Goal: Browse casually

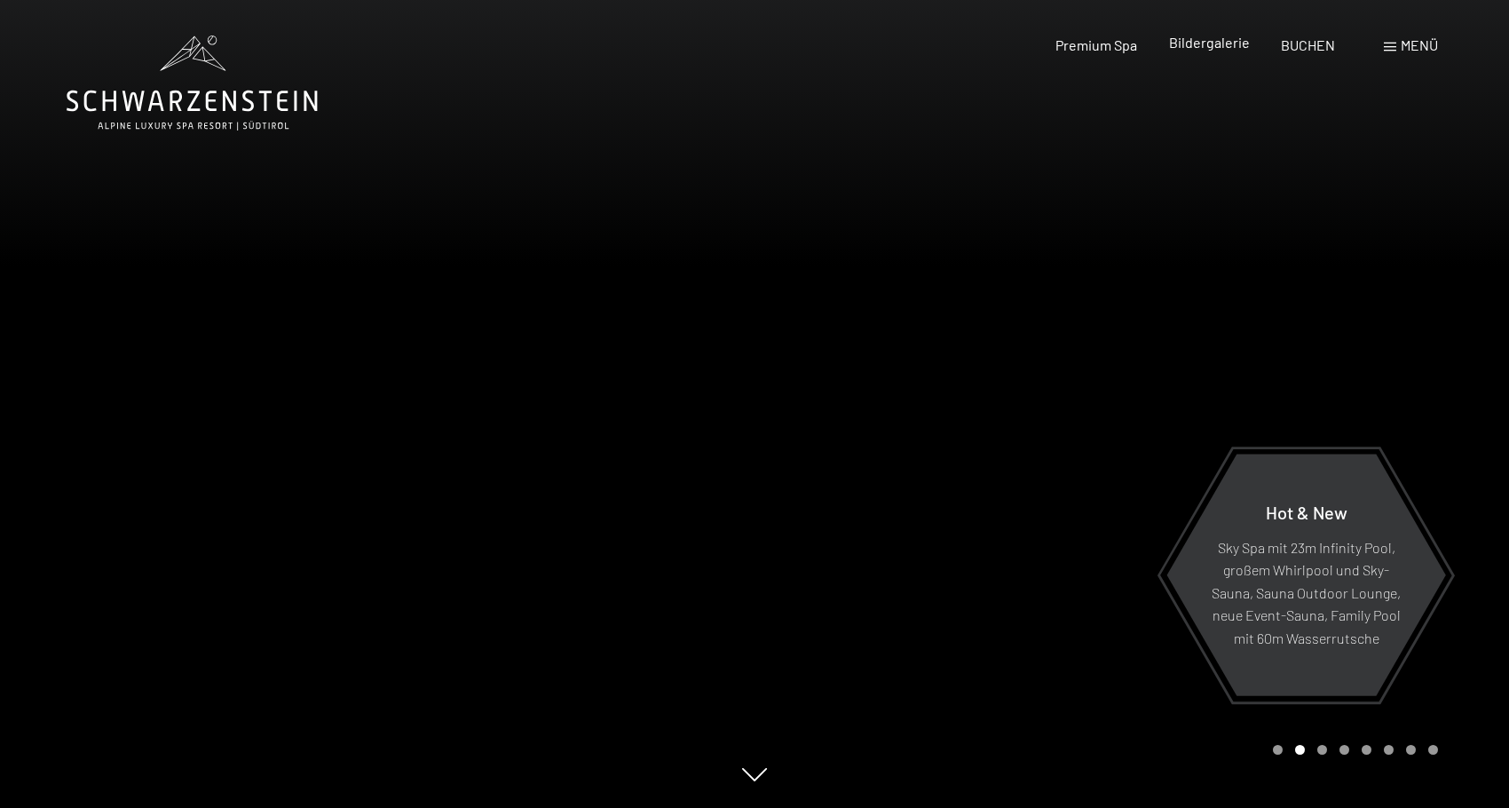
click at [1214, 47] on span "Bildergalerie" at bounding box center [1209, 42] width 81 height 17
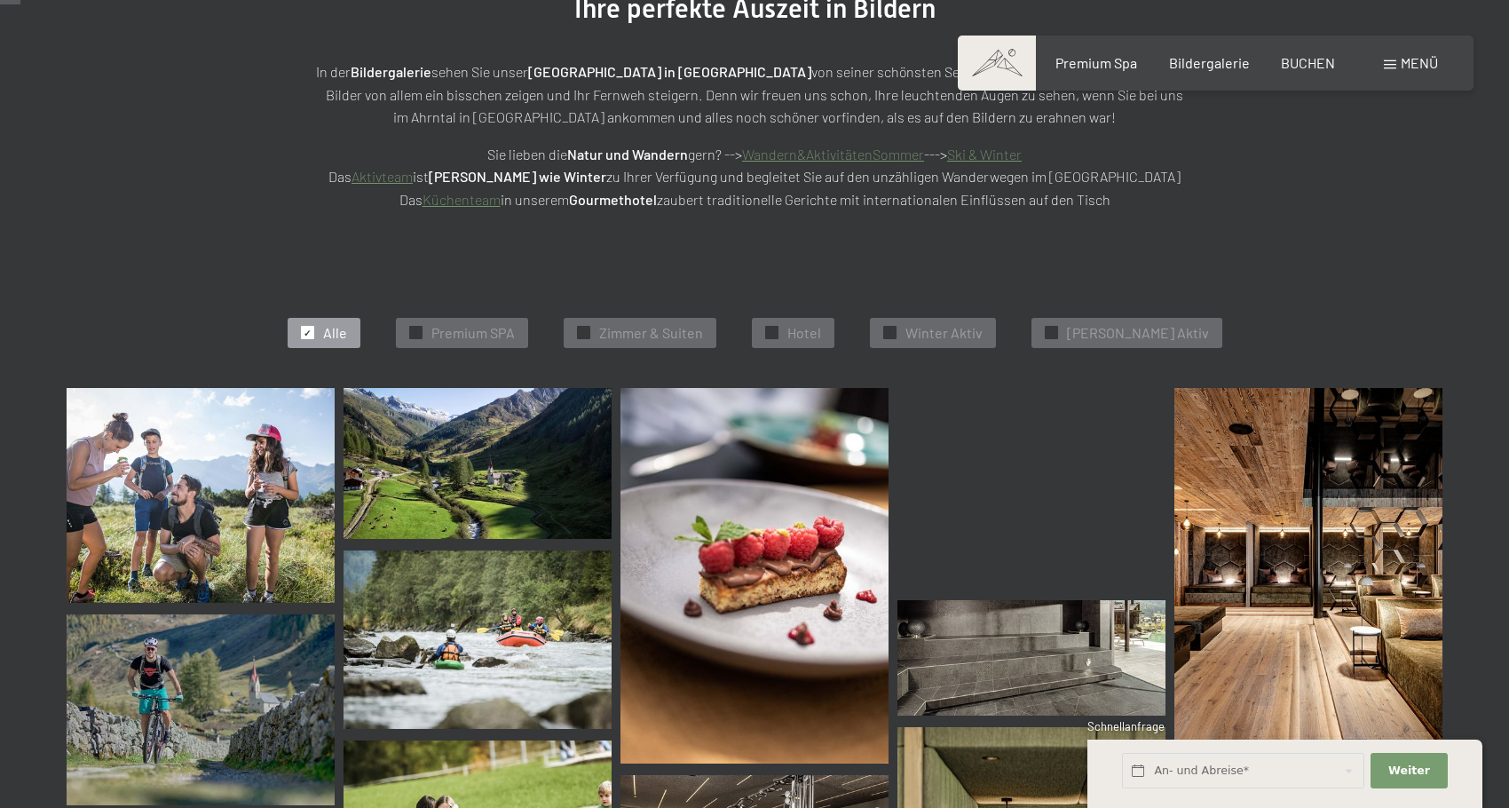
scroll to position [302, 0]
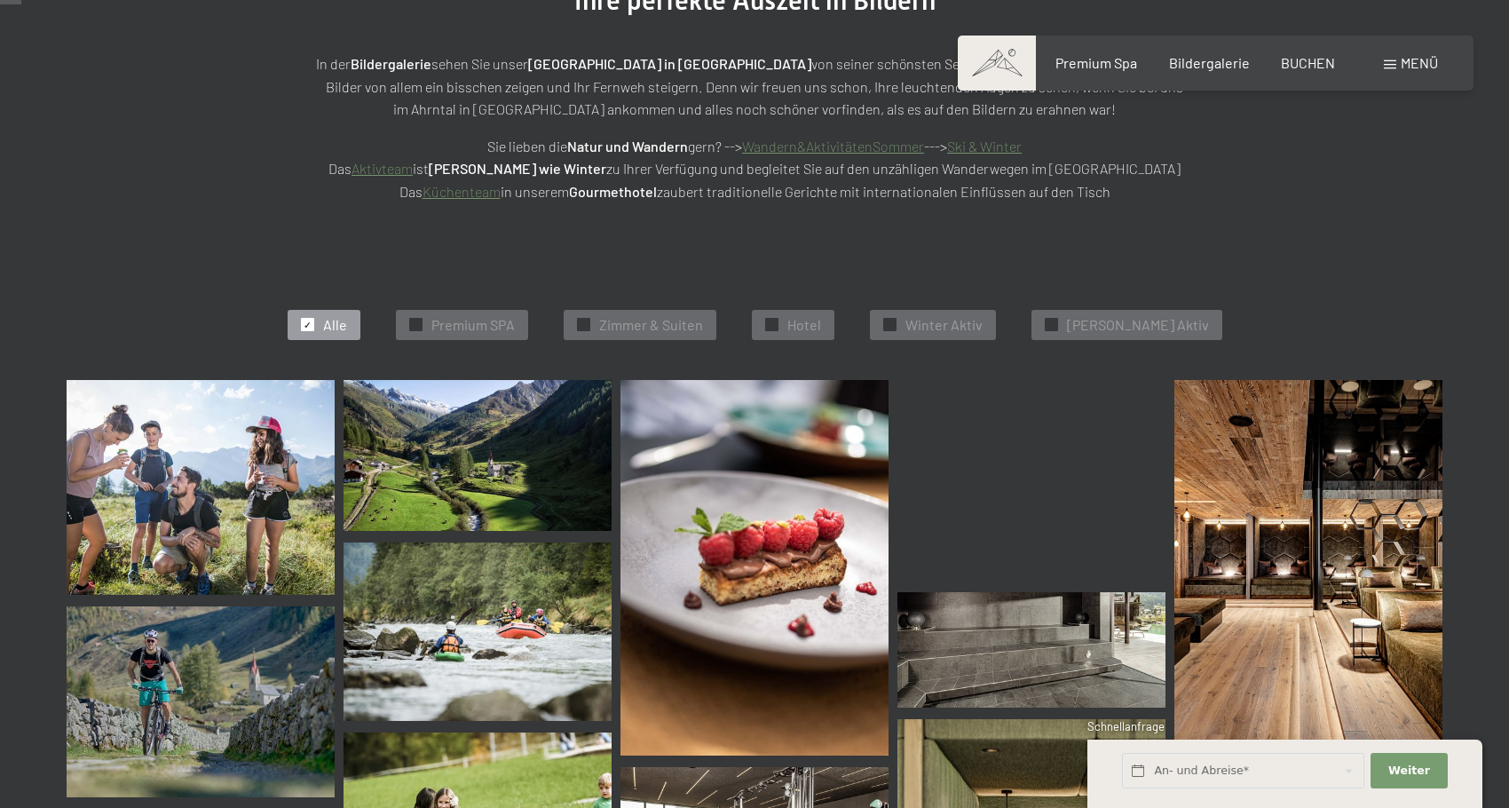
click at [207, 573] on img at bounding box center [201, 487] width 268 height 215
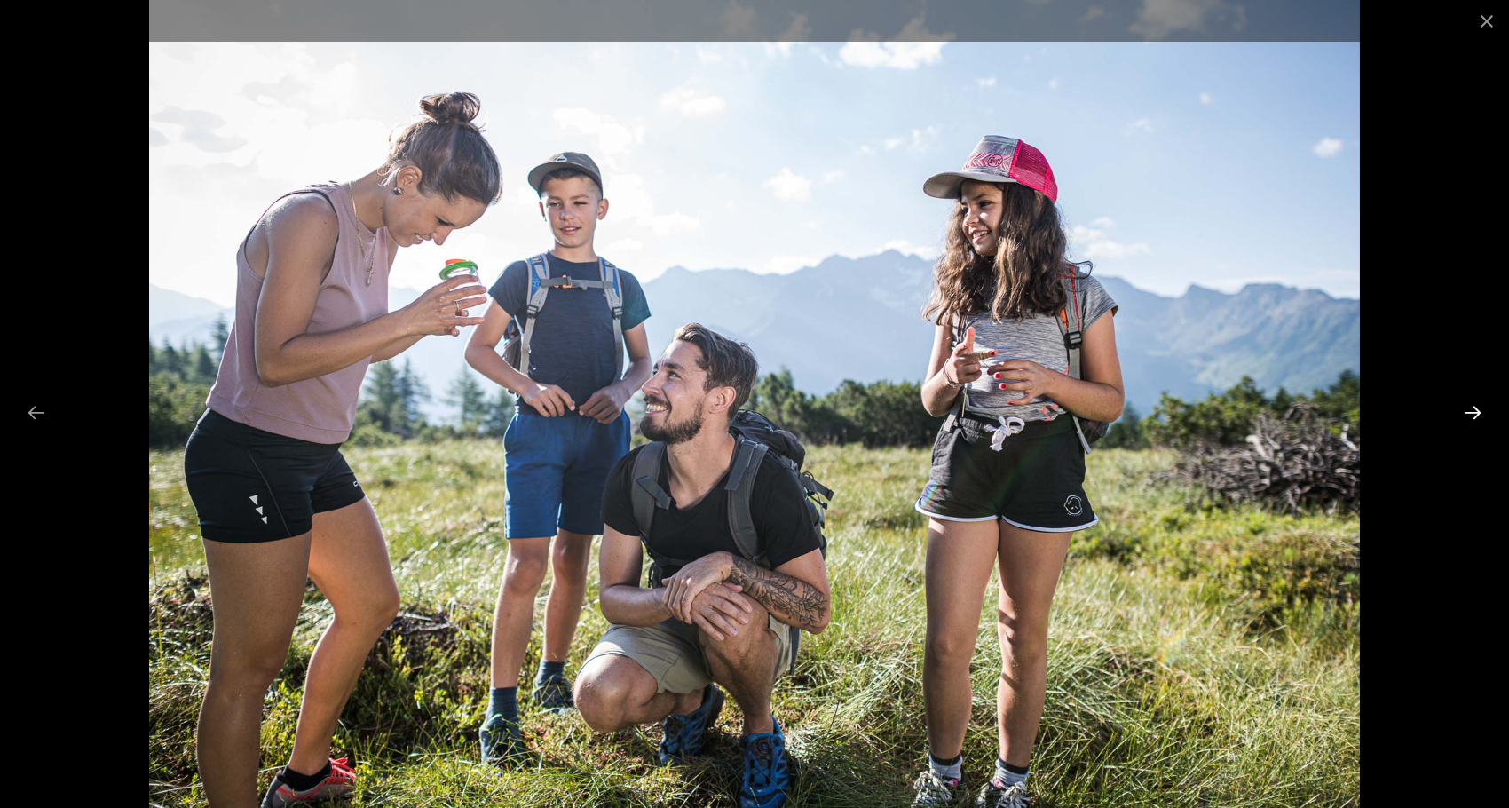
click at [1468, 412] on button "Next slide" at bounding box center [1472, 412] width 37 height 35
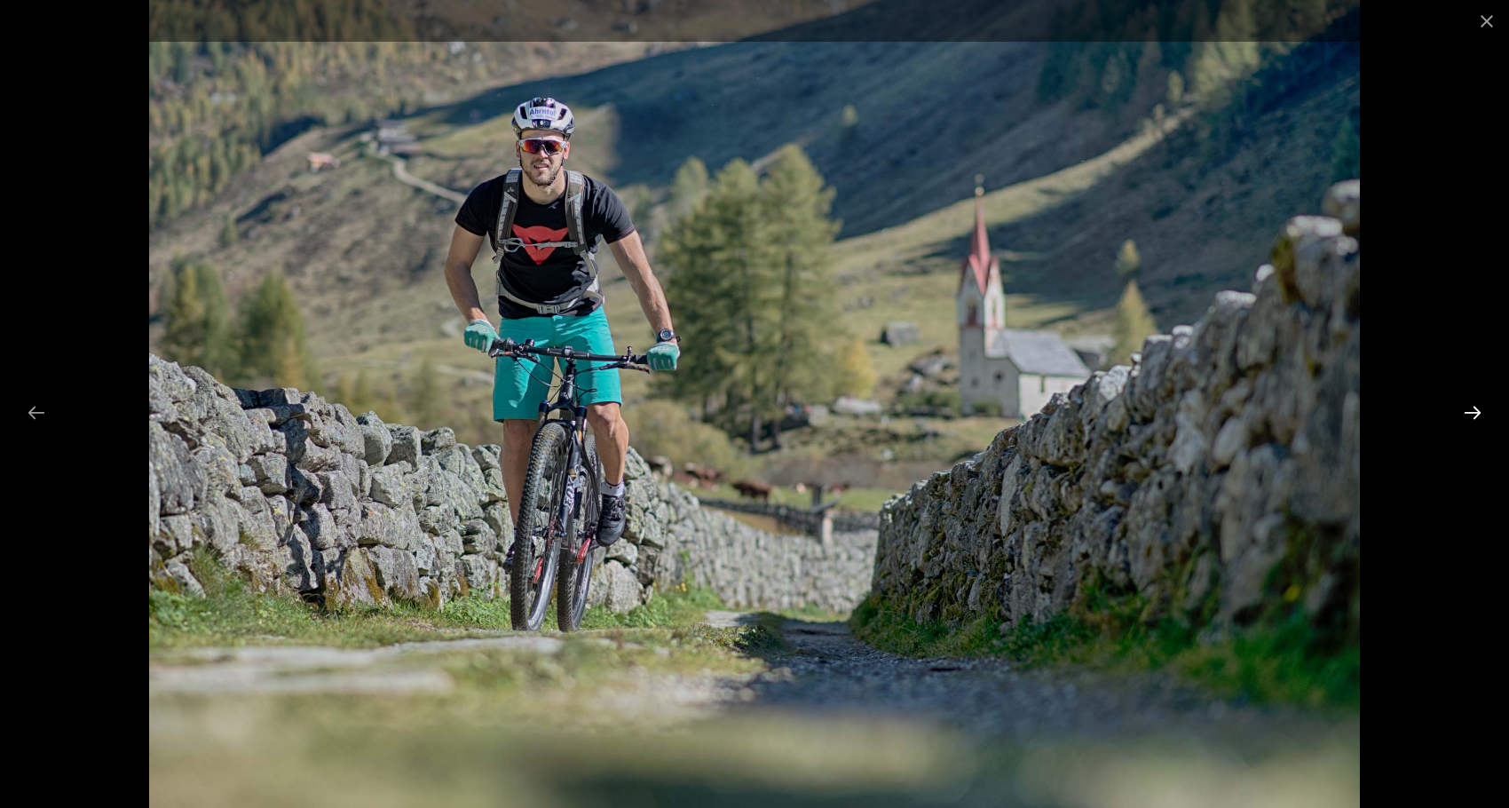
click at [1468, 412] on button "Next slide" at bounding box center [1472, 412] width 37 height 35
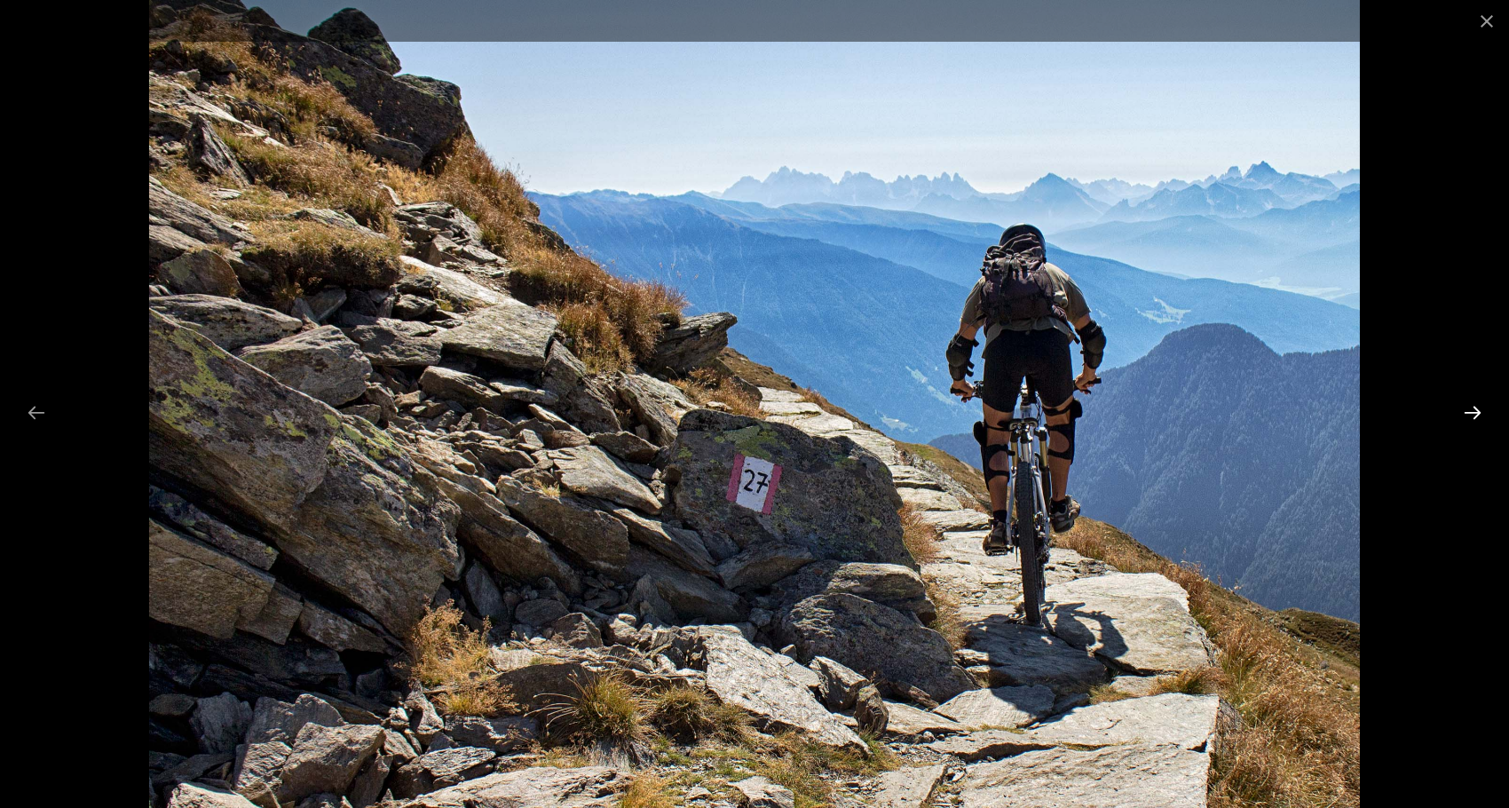
click at [1468, 412] on button "Next slide" at bounding box center [1472, 412] width 37 height 35
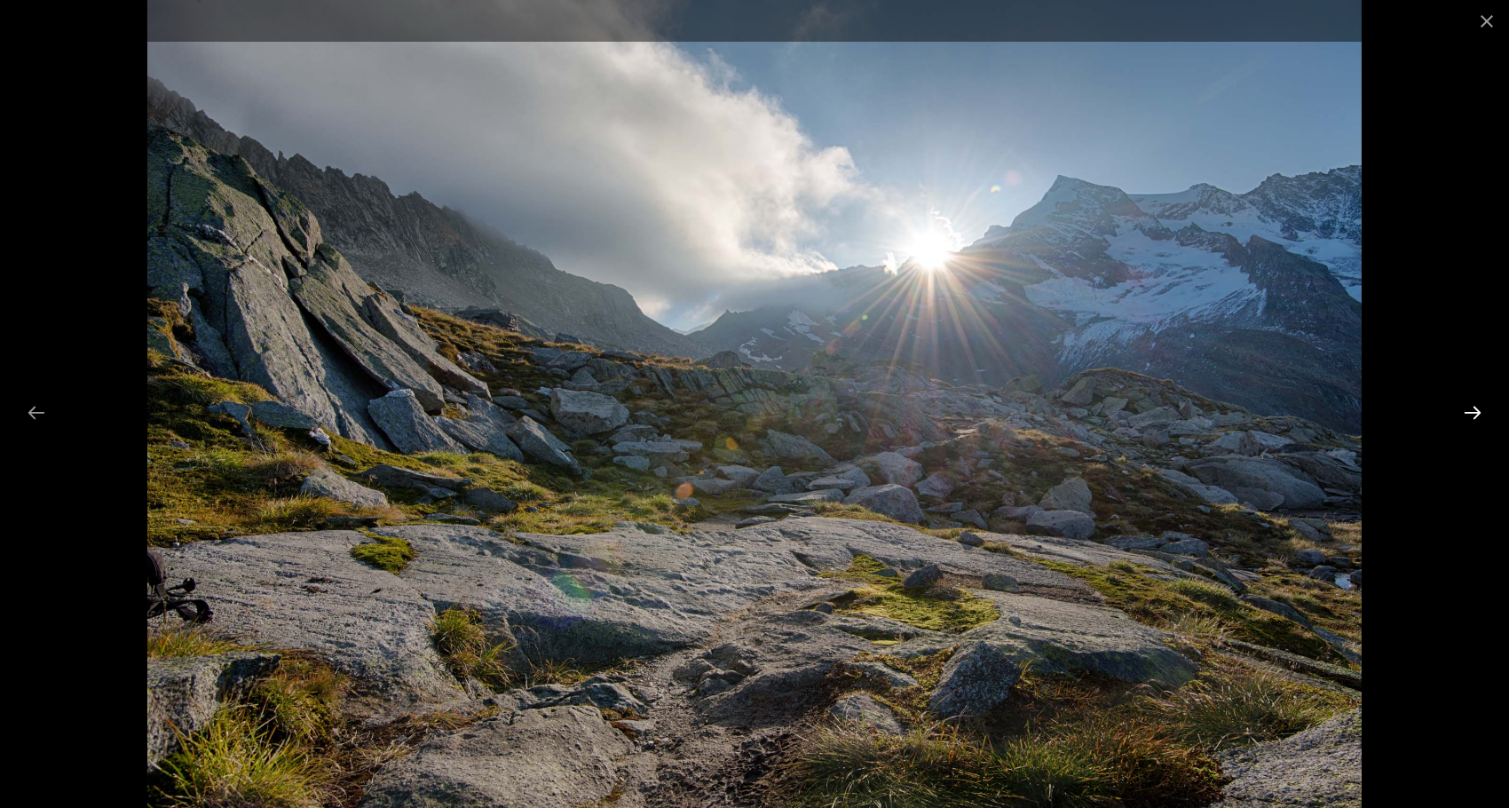
click at [1468, 412] on button "Next slide" at bounding box center [1472, 412] width 37 height 35
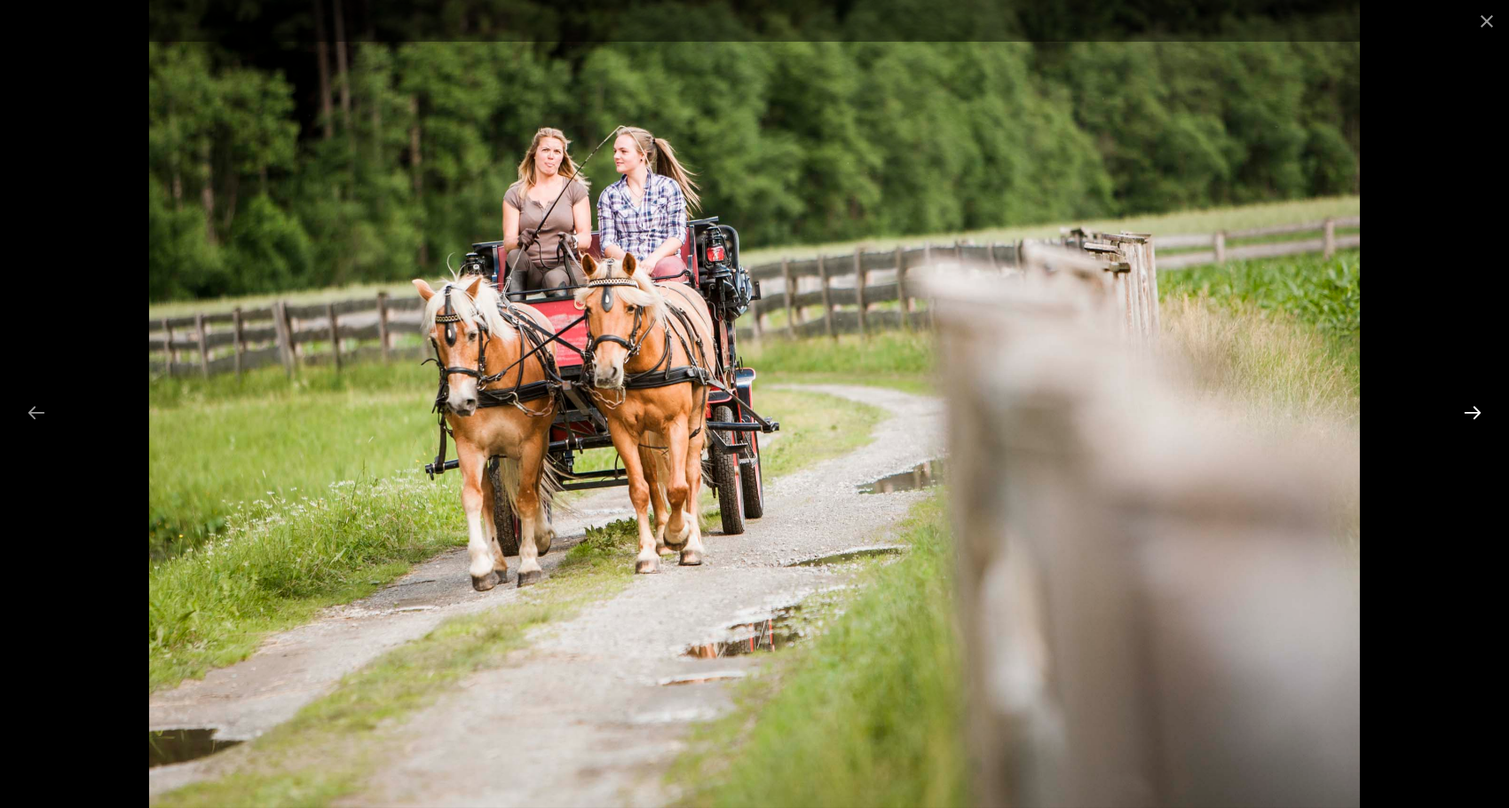
click at [1468, 413] on button "Next slide" at bounding box center [1472, 412] width 37 height 35
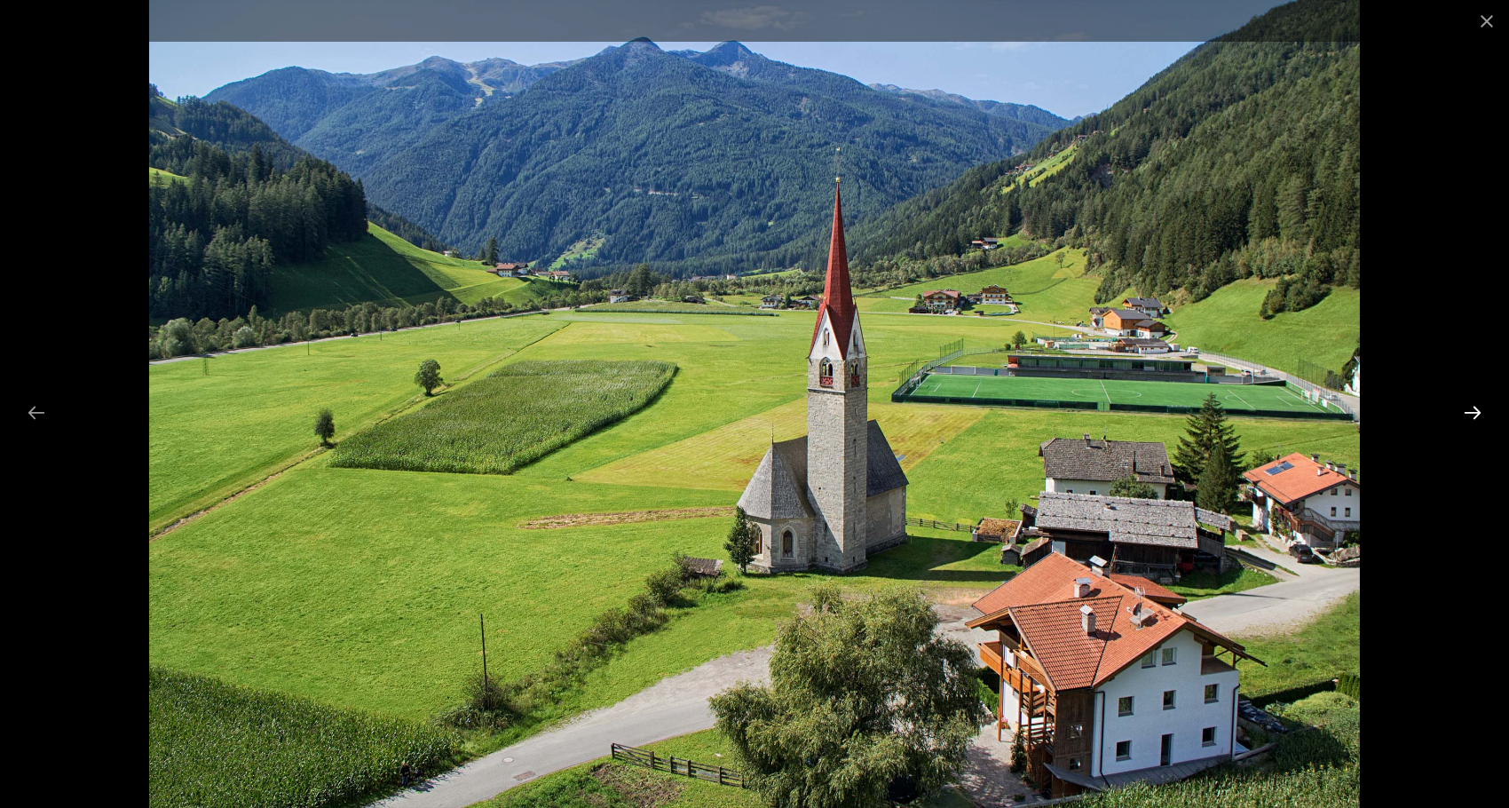
click at [1468, 414] on button "Next slide" at bounding box center [1472, 412] width 37 height 35
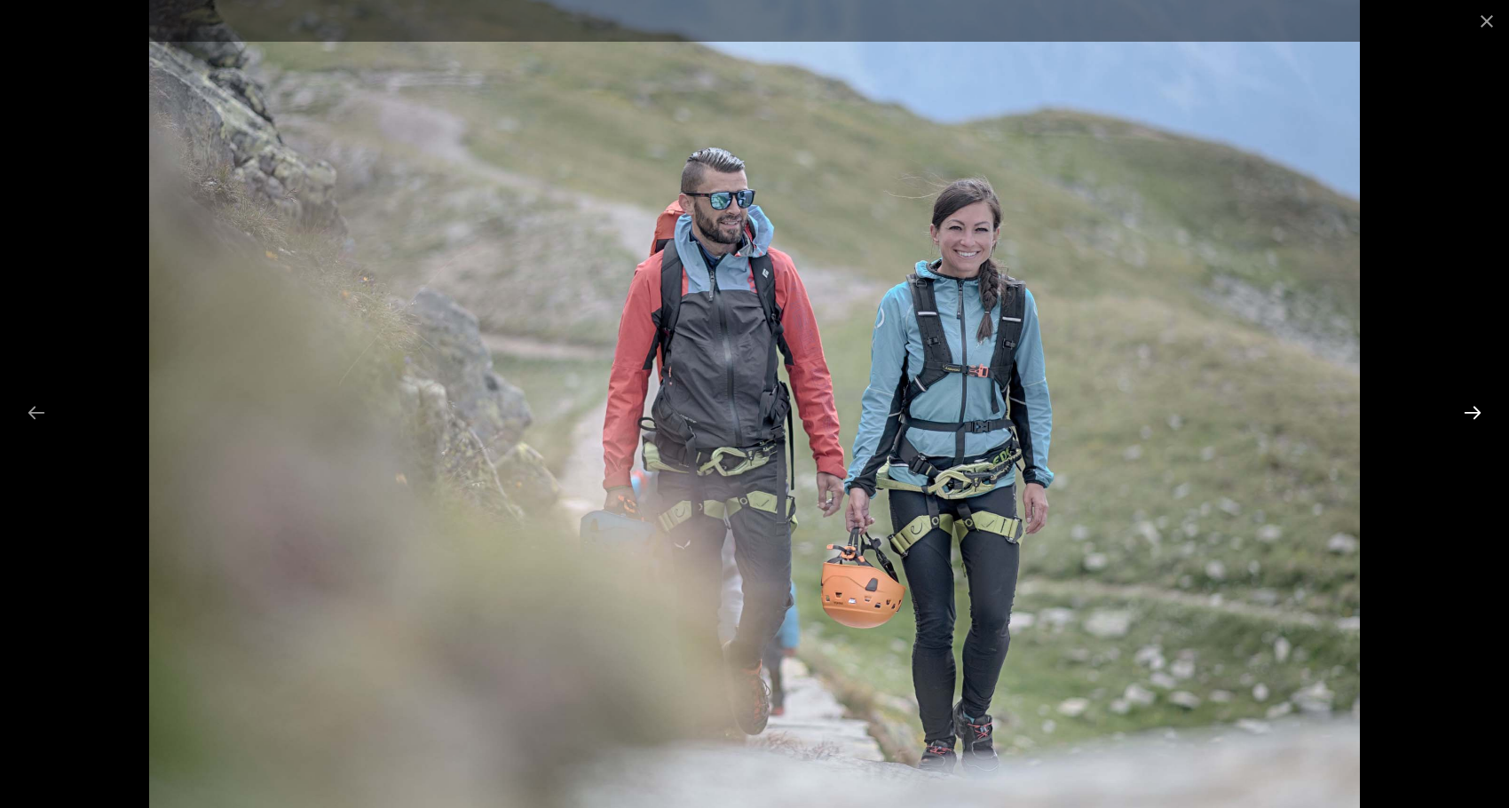
click at [1468, 414] on button "Next slide" at bounding box center [1472, 412] width 37 height 35
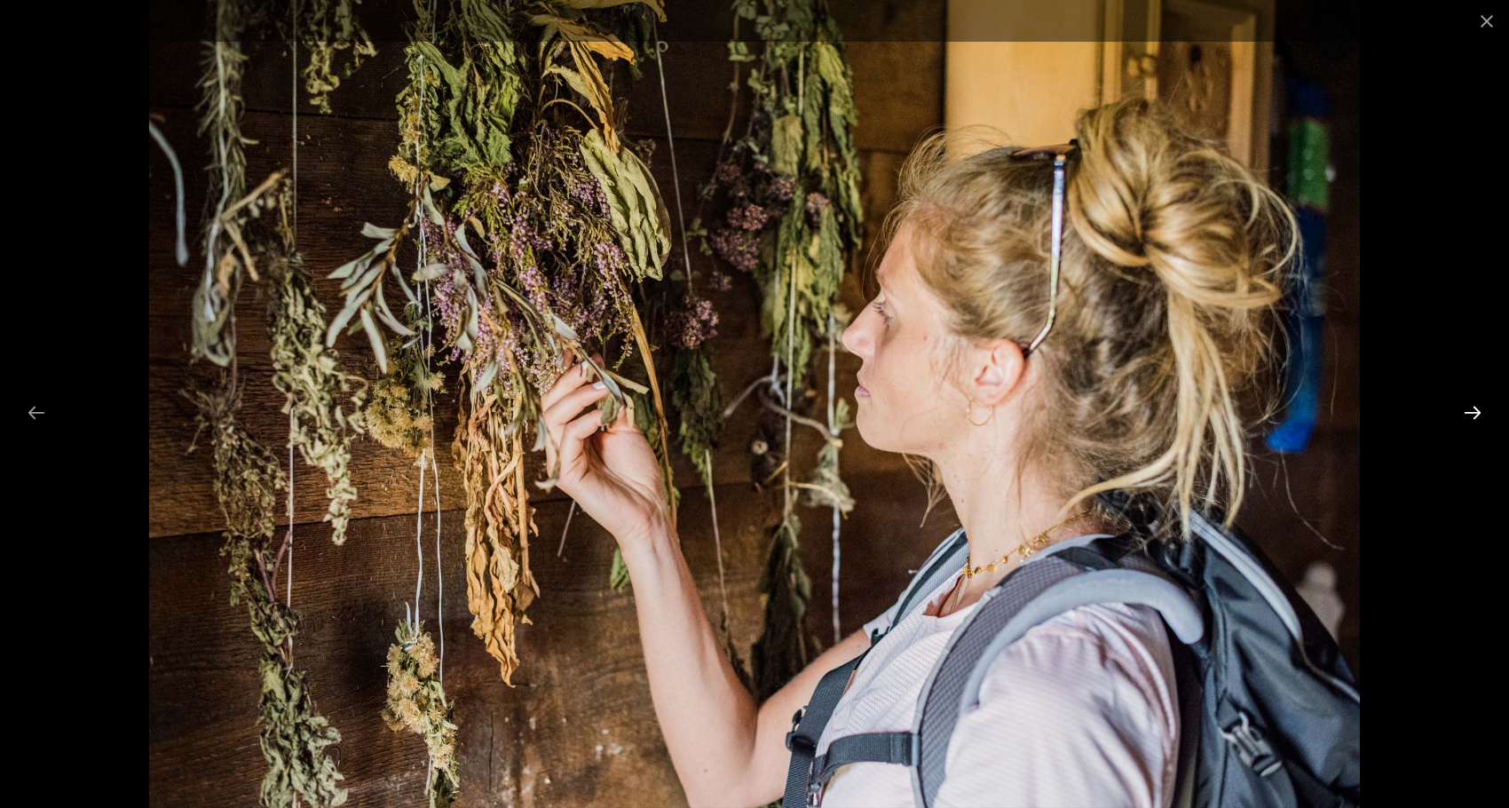
click at [1468, 415] on button "Next slide" at bounding box center [1472, 412] width 37 height 35
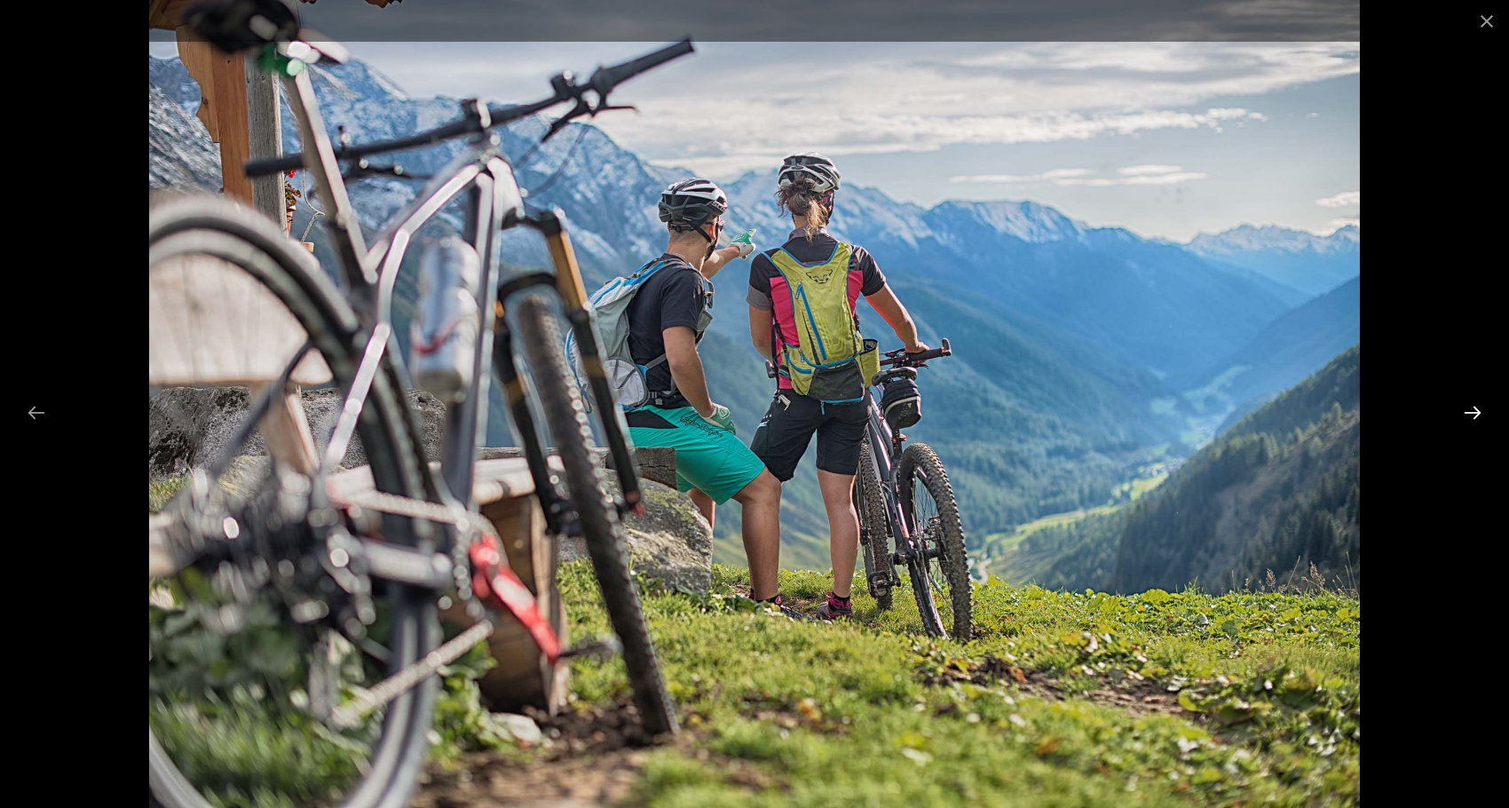
click at [1468, 416] on button "Next slide" at bounding box center [1472, 412] width 37 height 35
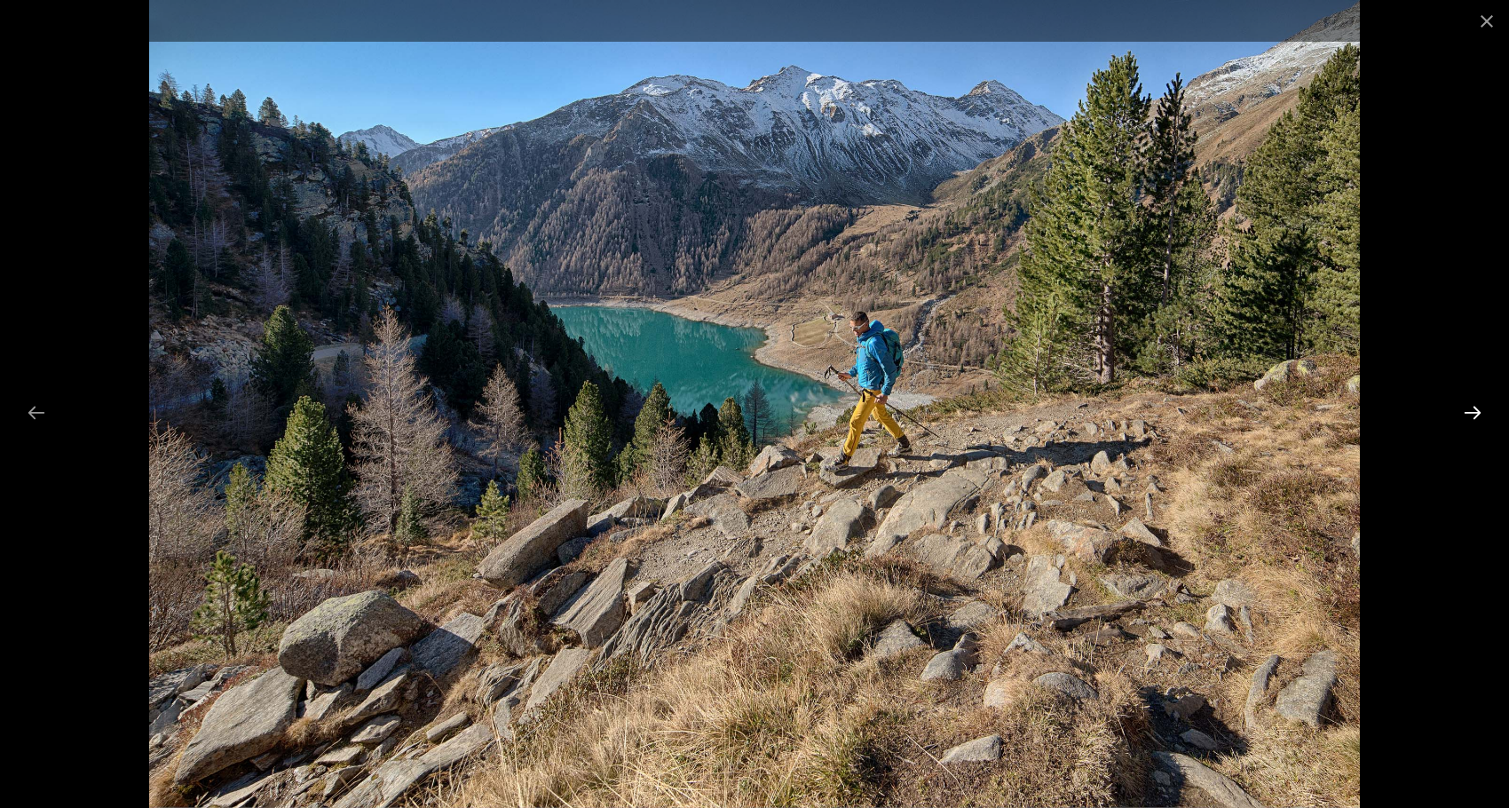
click at [1468, 416] on button "Next slide" at bounding box center [1472, 412] width 37 height 35
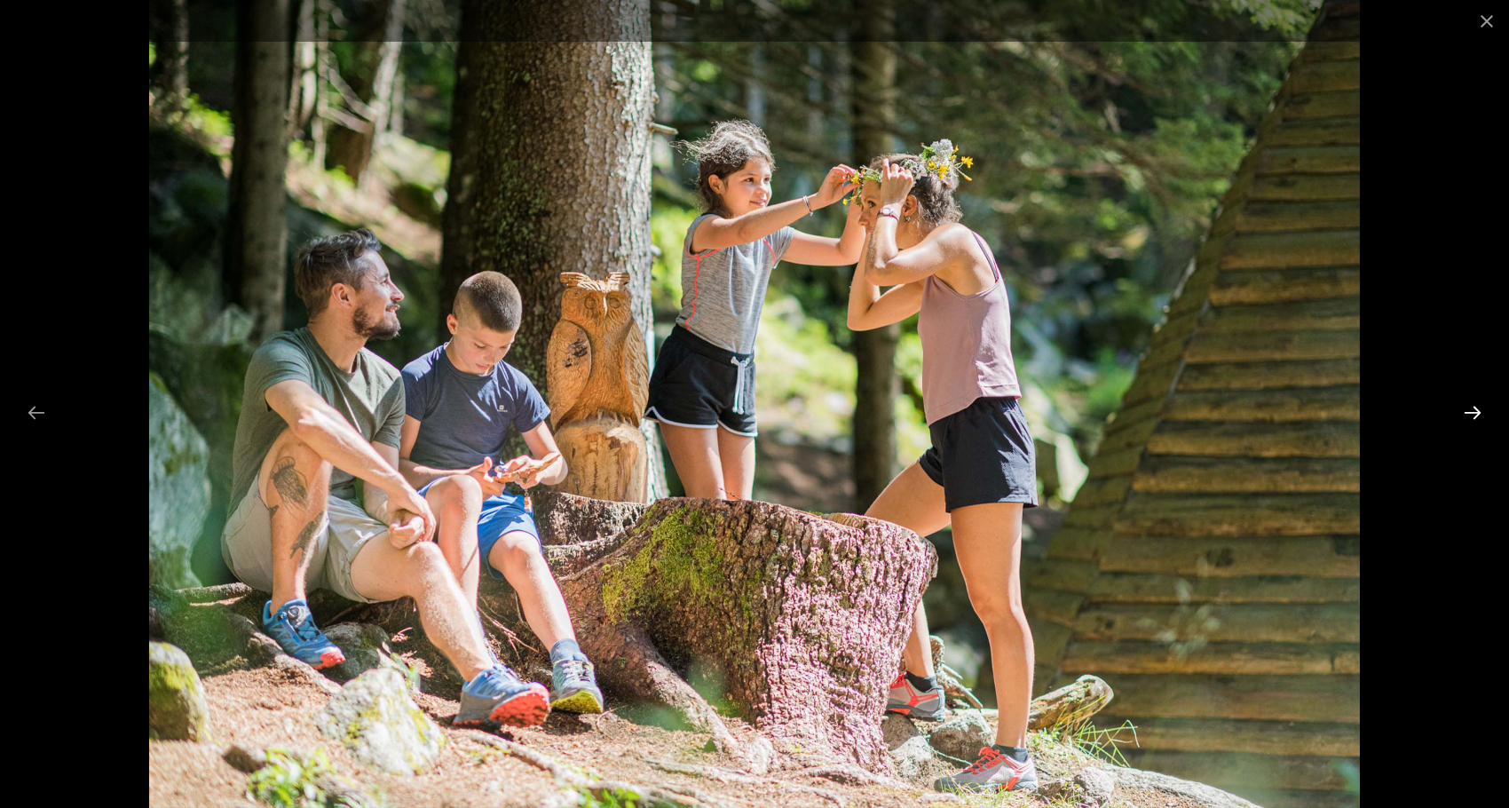
click at [1468, 416] on button "Next slide" at bounding box center [1472, 412] width 37 height 35
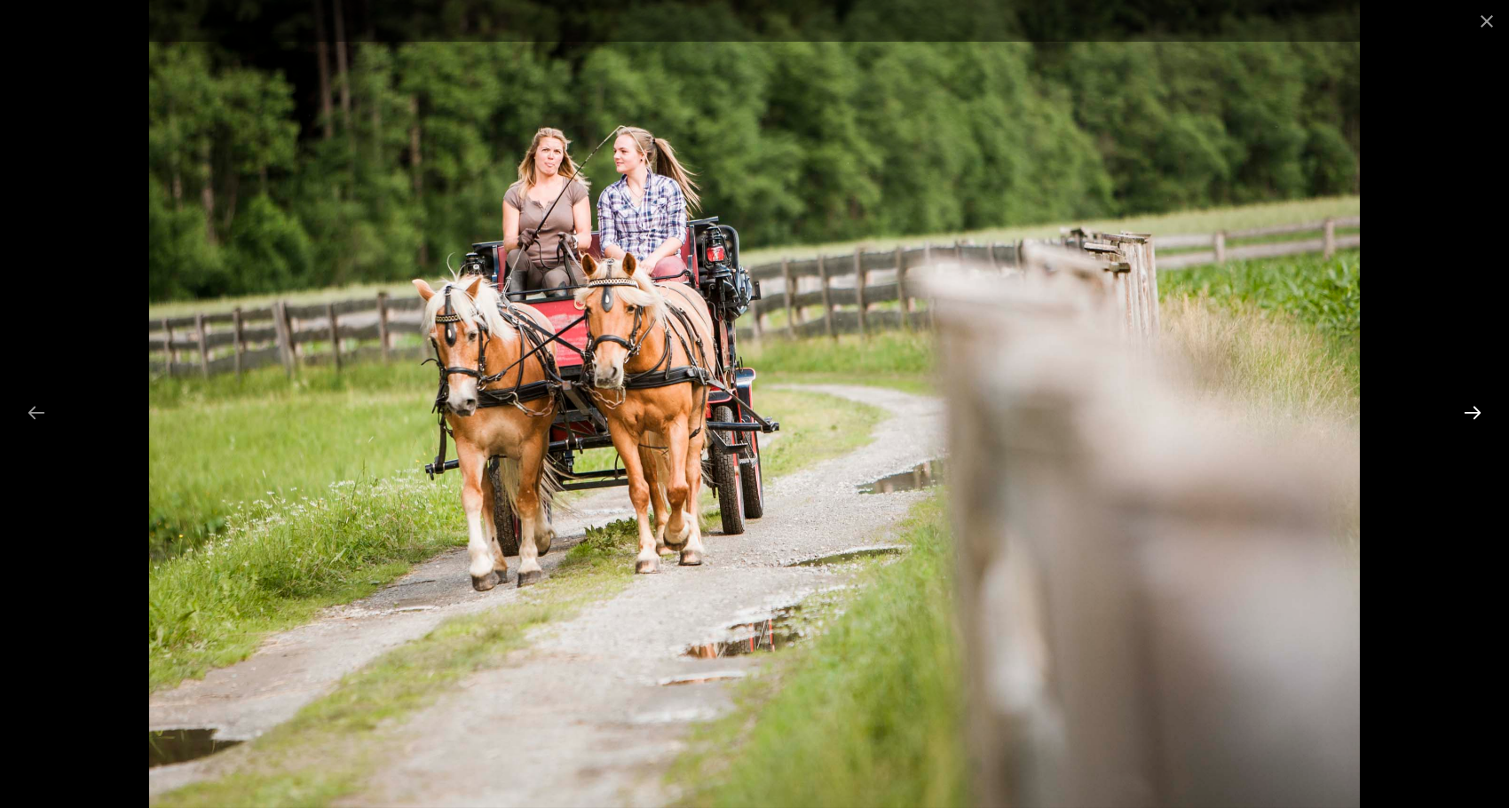
click at [1469, 416] on button "Next slide" at bounding box center [1472, 412] width 37 height 35
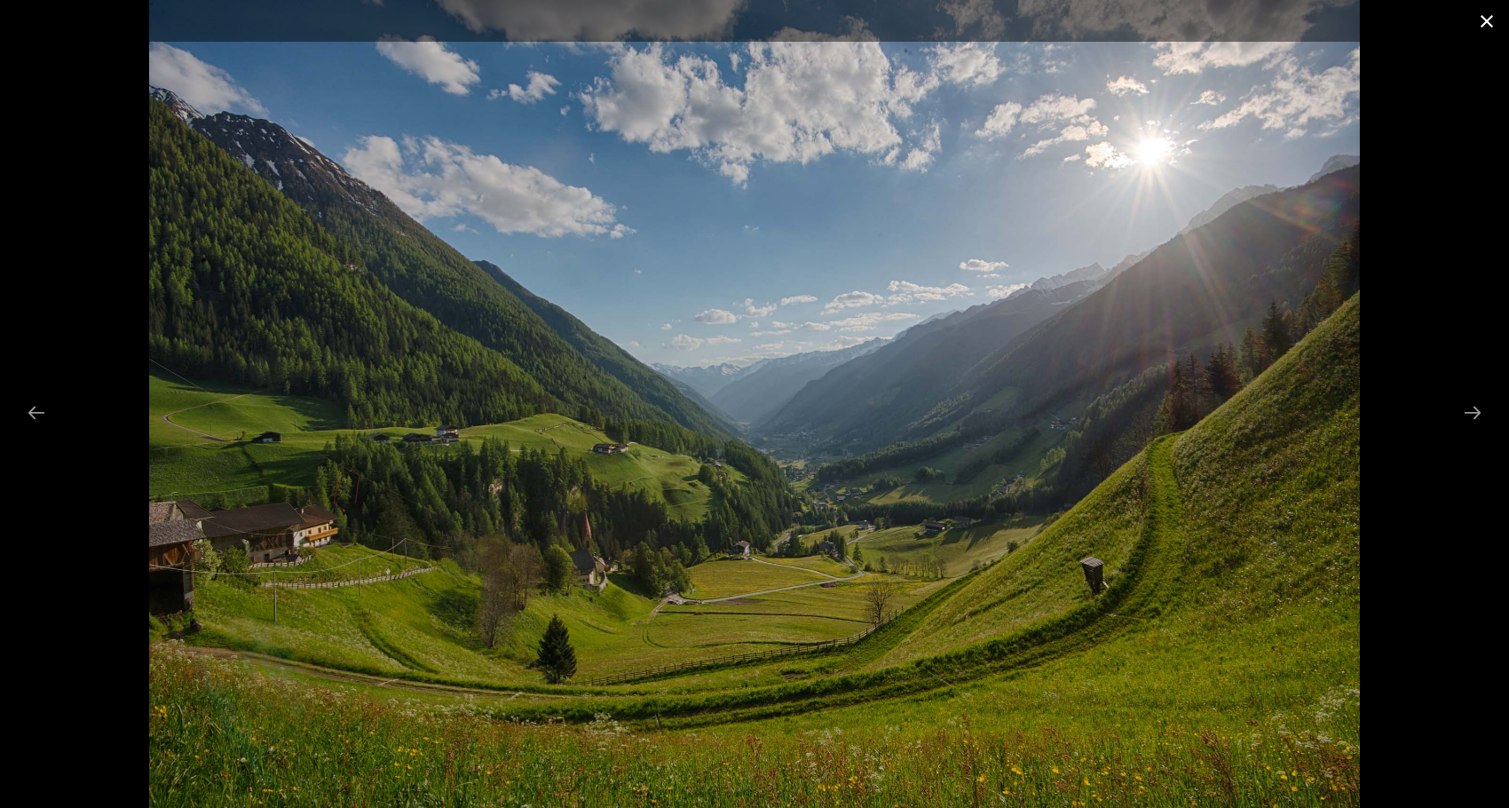
click at [1485, 23] on button "Close gallery" at bounding box center [1487, 21] width 44 height 42
